Goal: Transaction & Acquisition: Purchase product/service

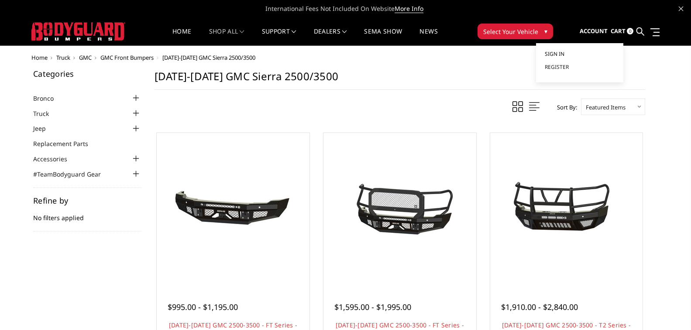
click at [557, 55] on span "Sign in" at bounding box center [555, 53] width 20 height 7
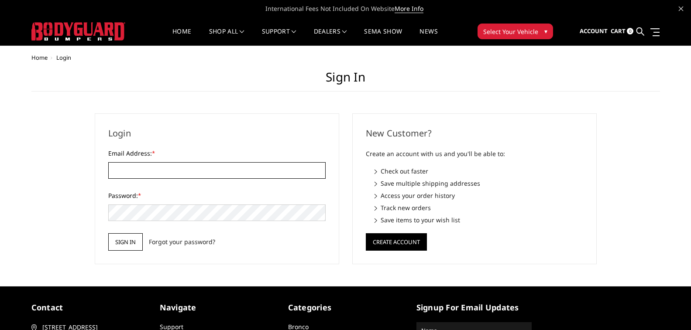
type input "[EMAIL_ADDRESS][DOMAIN_NAME]"
click at [124, 240] on input "Sign in" at bounding box center [125, 242] width 34 height 17
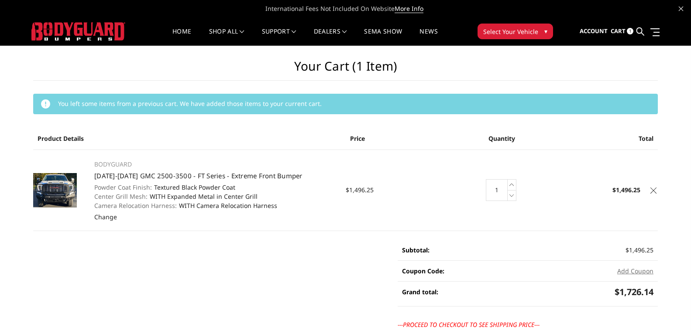
drag, startPoint x: 92, startPoint y: 164, endPoint x: 114, endPoint y: 209, distance: 50.6
click at [114, 209] on td "BODYGUARD 2024-2025 GMC 2500-3500 - FT Series - Extreme Front Bumper Powder Coa…" at bounding box center [215, 190] width 260 height 81
drag, startPoint x: 285, startPoint y: 209, endPoint x: 155, endPoint y: 169, distance: 136.4
click at [155, 169] on td "BODYGUARD 2024-2025 GMC 2500-3500 - FT Series - Extreme Front Bumper Powder Coa…" at bounding box center [215, 190] width 260 height 81
click at [199, 161] on p "BODYGUARD" at bounding box center [215, 164] width 242 height 10
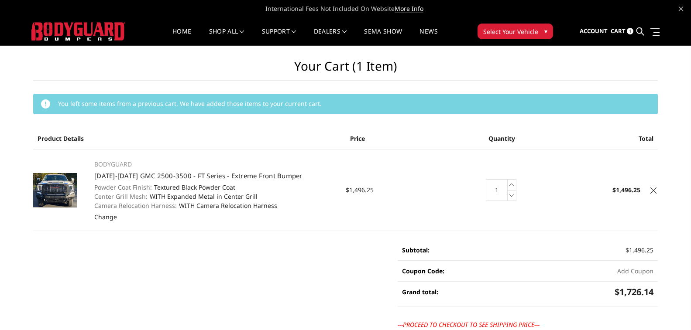
click at [301, 211] on td "BODYGUARD 2024-2025 GMC 2500-3500 - FT Series - Extreme Front Bumper Powder Coa…" at bounding box center [215, 190] width 260 height 81
drag, startPoint x: 262, startPoint y: 214, endPoint x: 249, endPoint y: 164, distance: 51.8
click at [250, 164] on td "BODYGUARD 2024-2025 GMC 2500-3500 - FT Series - Extreme Front Bumper Powder Coa…" at bounding box center [215, 190] width 260 height 81
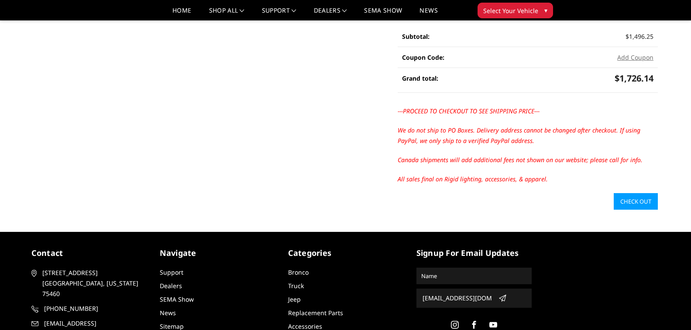
scroll to position [218, 0]
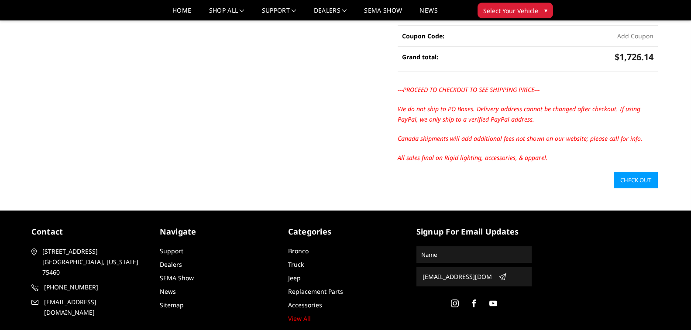
click at [626, 181] on link "Check out" at bounding box center [636, 180] width 44 height 17
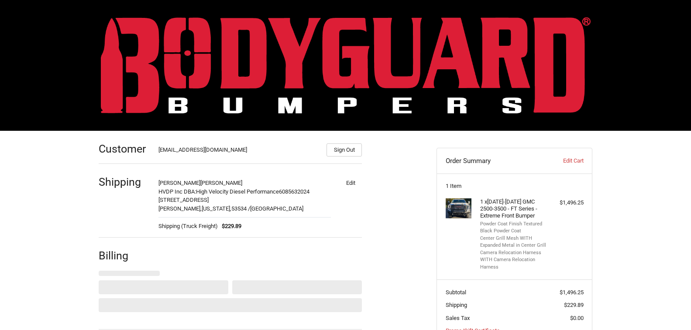
select select "US"
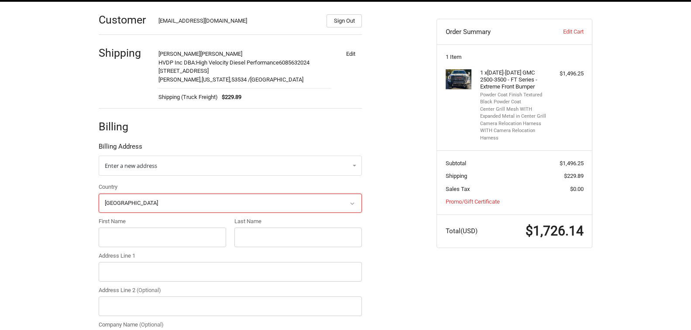
scroll to position [172, 0]
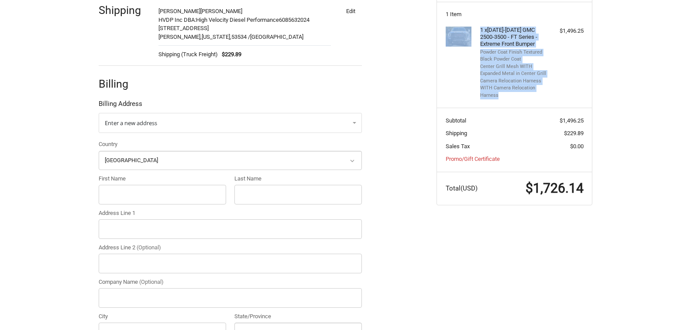
drag, startPoint x: 478, startPoint y: 28, endPoint x: 526, endPoint y: 94, distance: 81.6
click at [526, 94] on div "1 x 2024-2025 GMC 2500-3500 - FT Series - Extreme Front Bumper Powder Coat Fini…" at bounding box center [515, 63] width 138 height 73
copy div "1 x 2024-2025 GMC 2500-3500 - FT Series - Extreme Front Bumper Powder Coat Fini…"
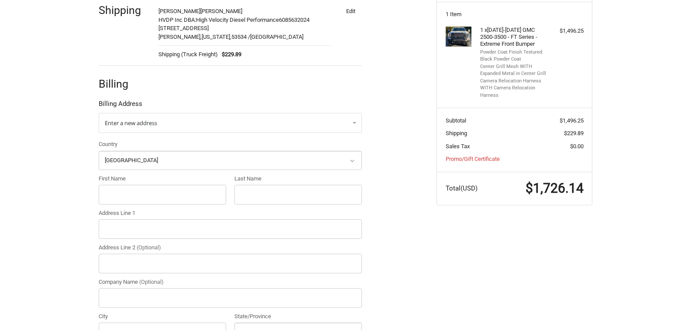
click at [620, 84] on div "Customer highvelocitydieselperformance@gmail.com Sign Out Shipping Tamara Kuehl…" at bounding box center [345, 220] width 691 height 523
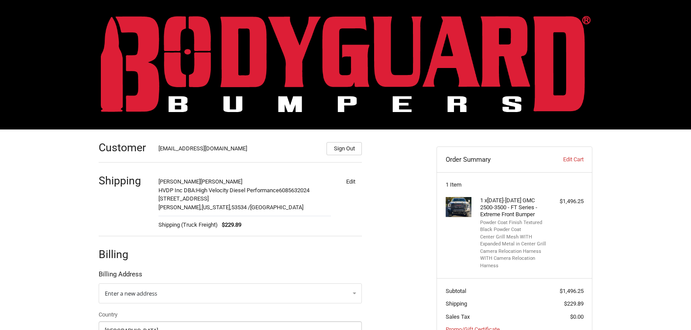
scroll to position [0, 0]
